Goal: Task Accomplishment & Management: Manage account settings

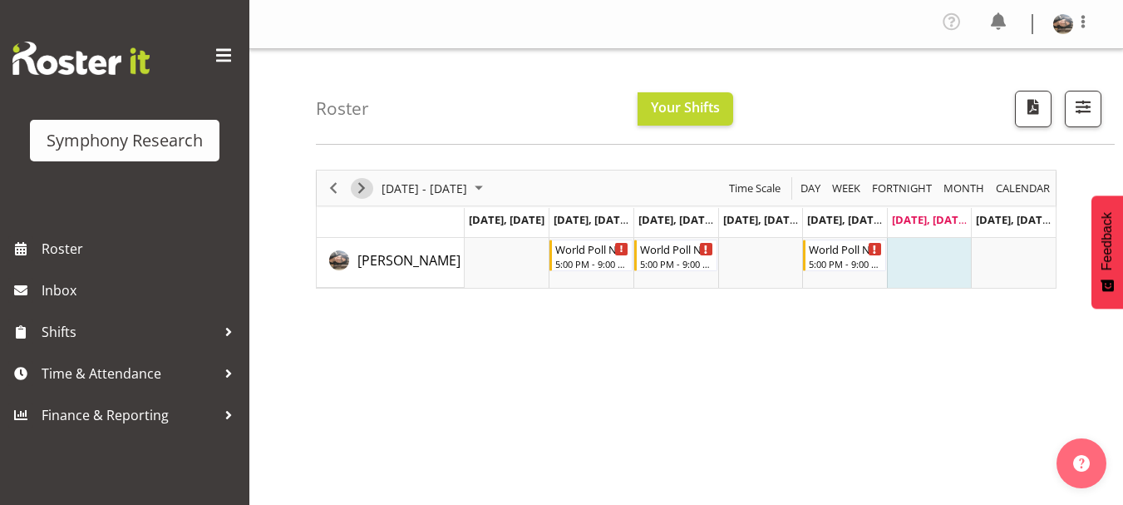
click at [361, 193] on span "Next" at bounding box center [362, 188] width 20 height 21
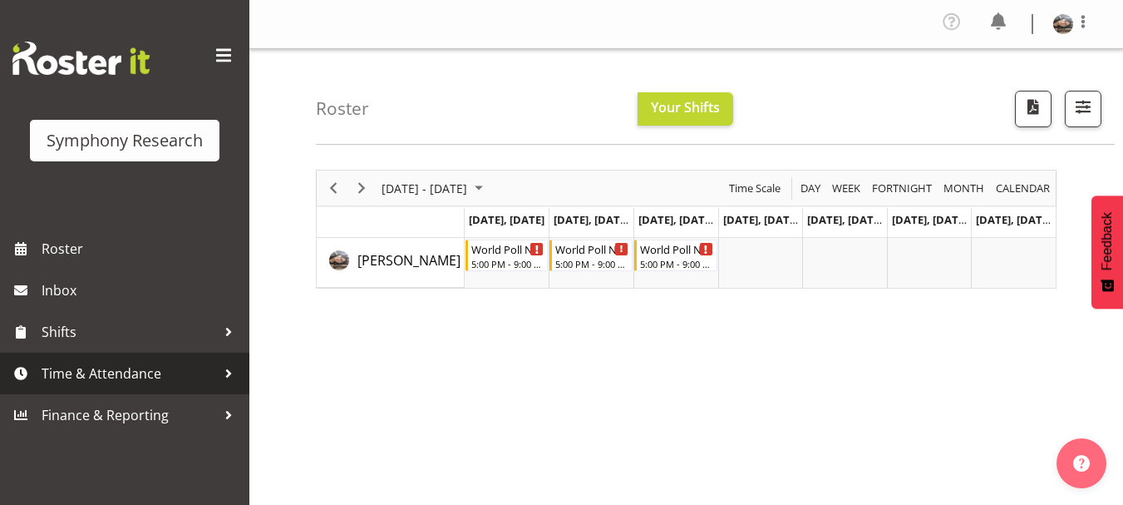
click at [67, 379] on span "Time & Attendance" at bounding box center [129, 373] width 175 height 25
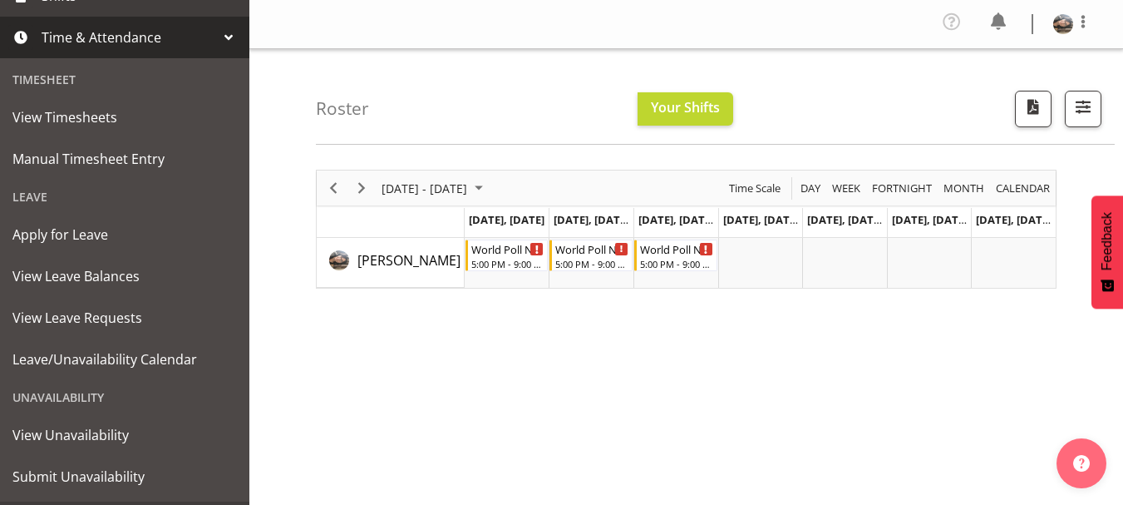
scroll to position [343, 0]
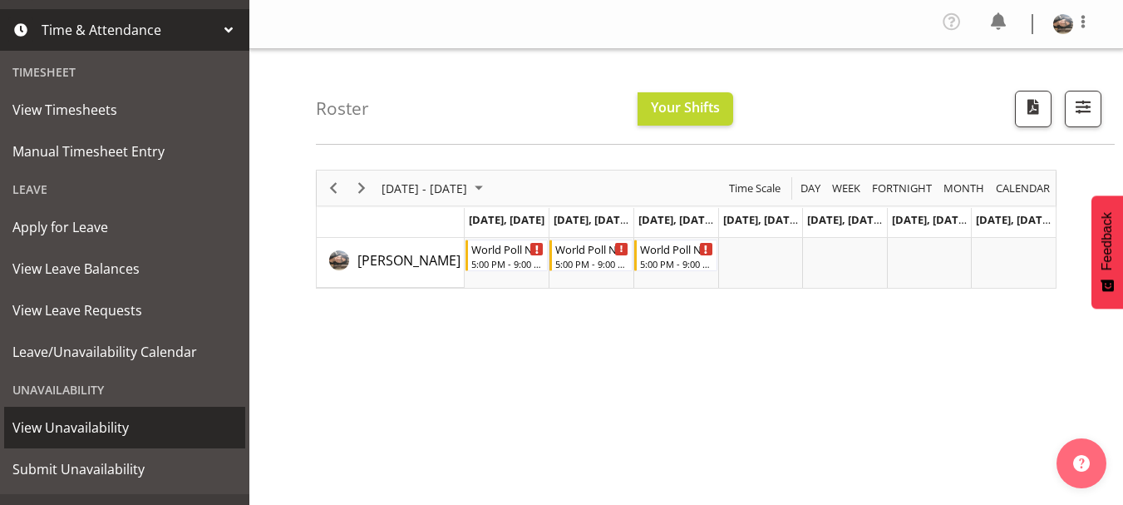
click at [89, 416] on span "View Unavailability" at bounding box center [124, 427] width 225 height 25
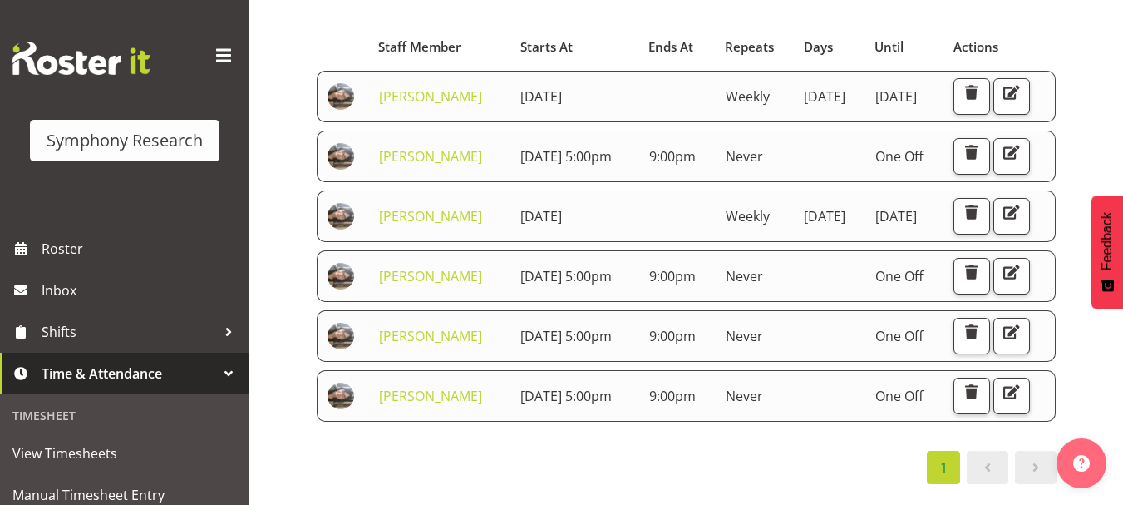
scroll to position [156, 0]
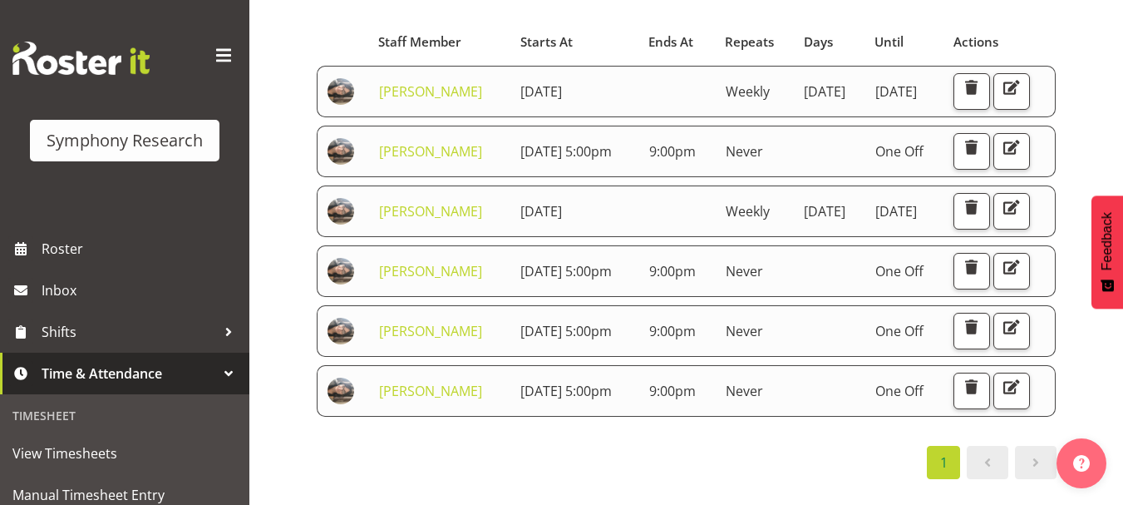
click at [334, 34] on th at bounding box center [343, 42] width 52 height 32
click at [293, 328] on div "View Unavailability Search Search for a particular employee Showing current una…" at bounding box center [686, 279] width 874 height 773
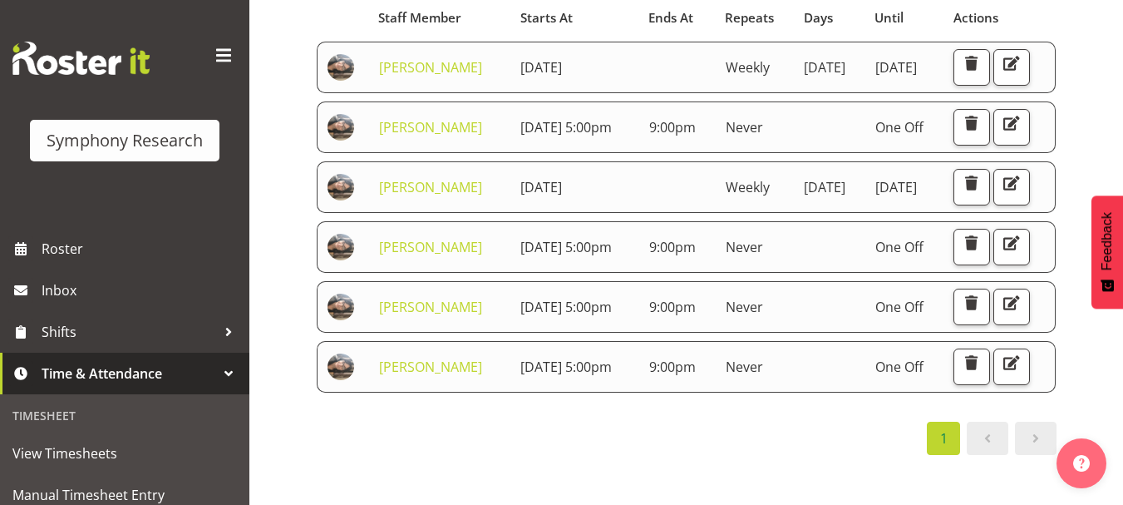
scroll to position [155, 0]
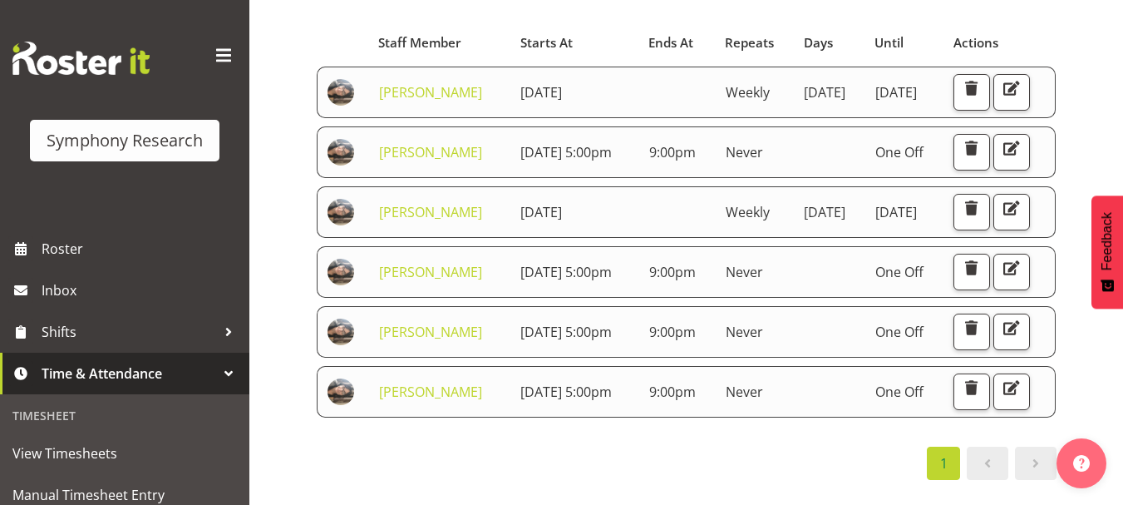
click at [274, 365] on div "View Unavailability Search Search for a particular employee Showing current una…" at bounding box center [686, 280] width 874 height 773
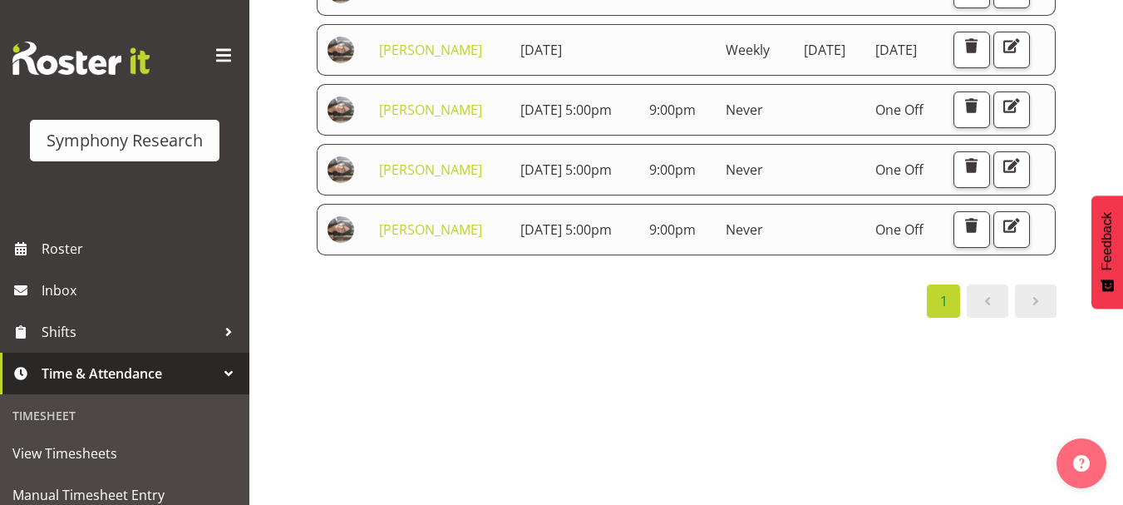
scroll to position [388, 0]
click at [557, 318] on div "Starts At Staff Member Starts At Ends At Repeats Days Until Actions Lindsay Hol…" at bounding box center [686, 86] width 741 height 462
